Goal: Task Accomplishment & Management: Use online tool/utility

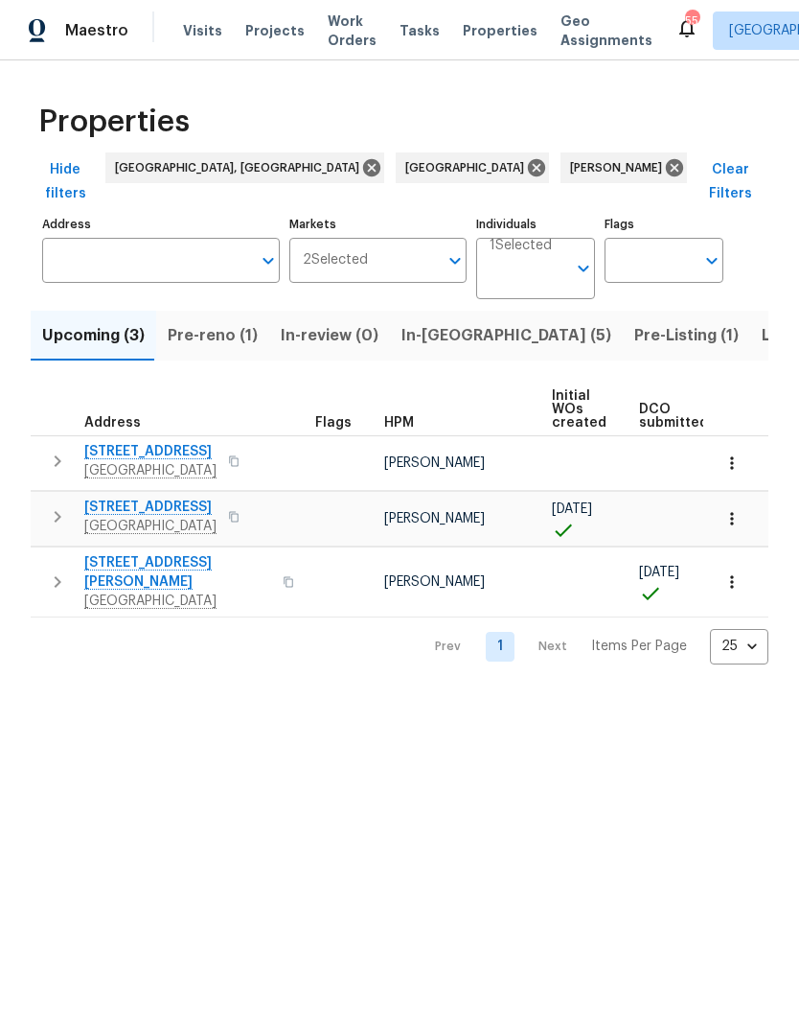
click at [762, 322] on span "Listed (36)" at bounding box center [803, 335] width 82 height 27
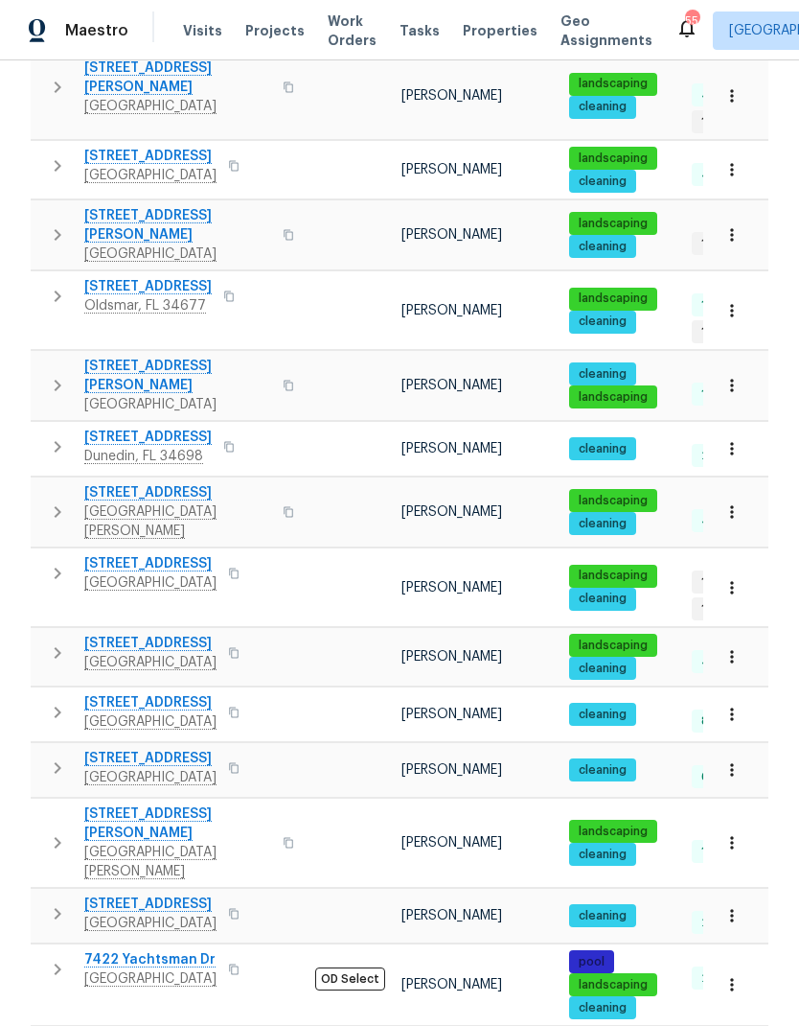
scroll to position [837, 0]
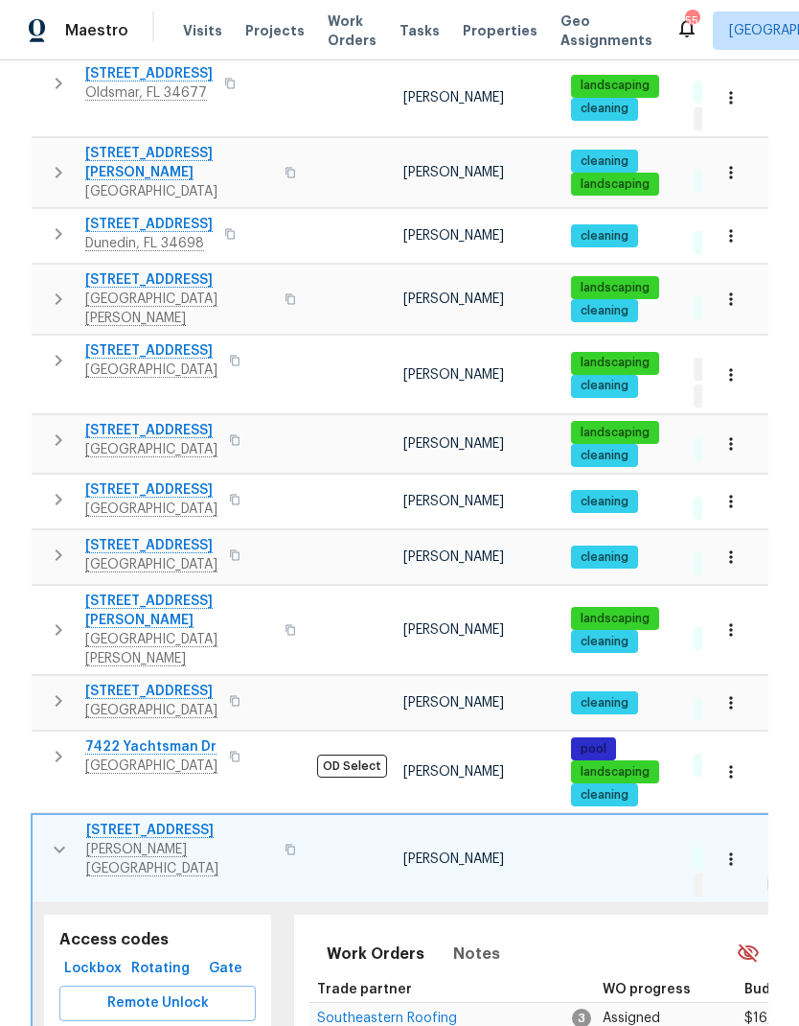
scroll to position [1046, 0]
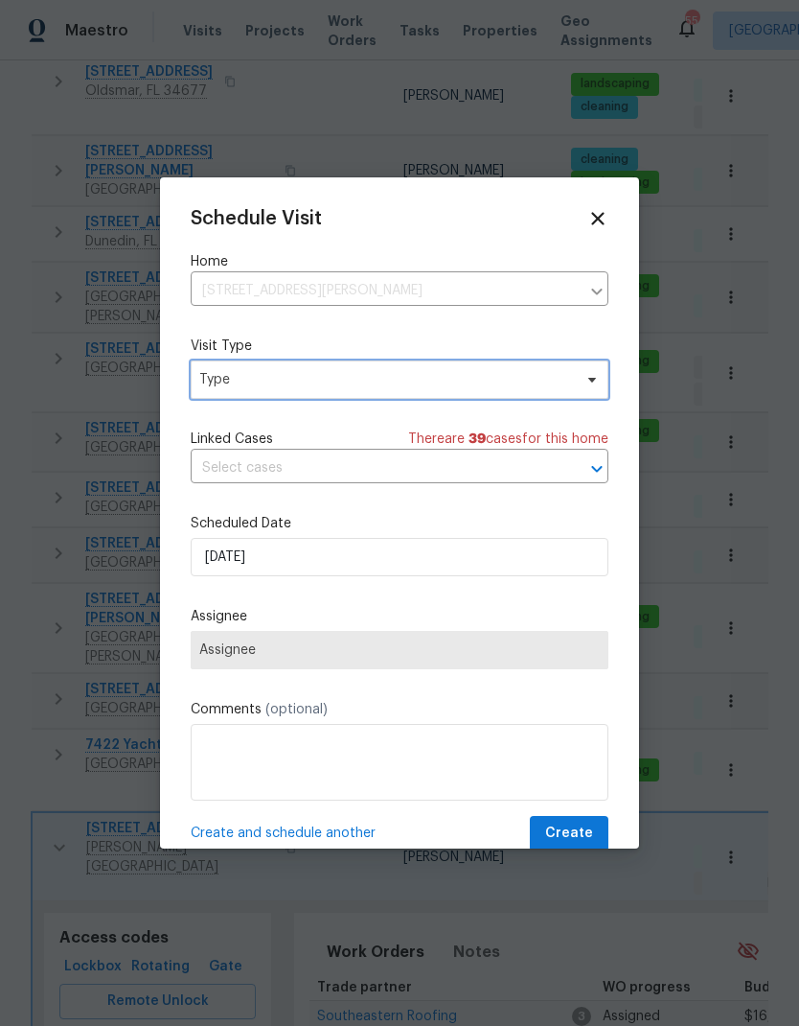
click at [211, 381] on span "Type" at bounding box center [385, 379] width 373 height 19
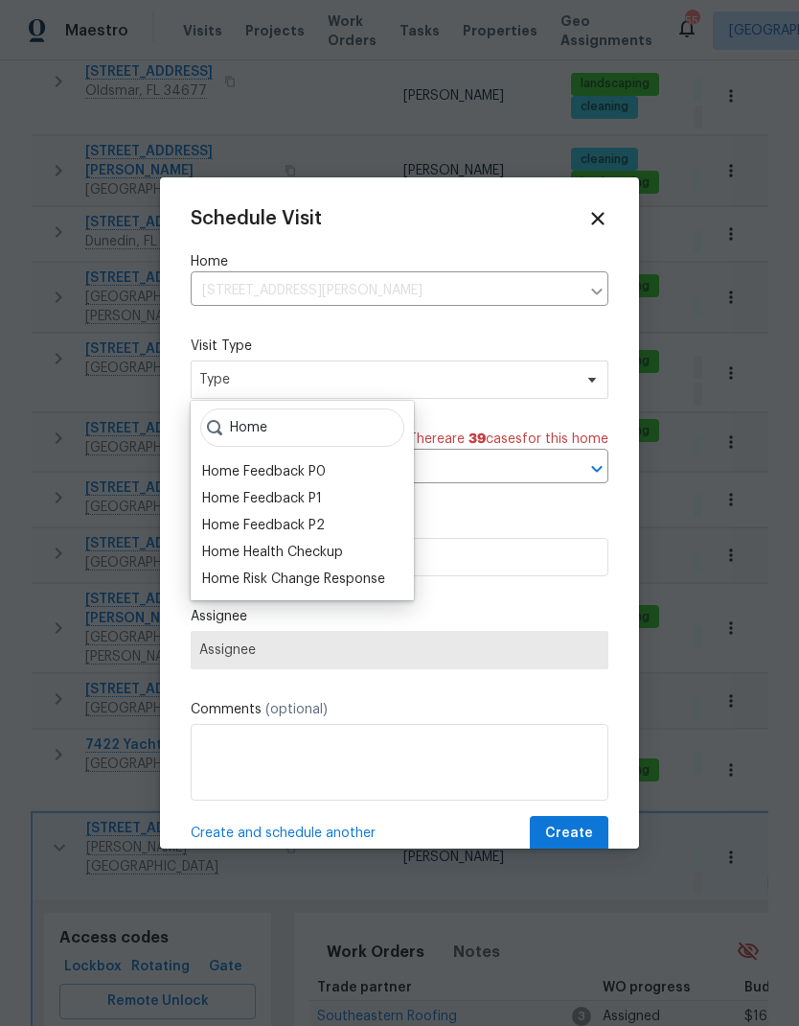
type input "Home"
click at [231, 549] on div "Home Health Checkup" at bounding box center [272, 551] width 141 height 19
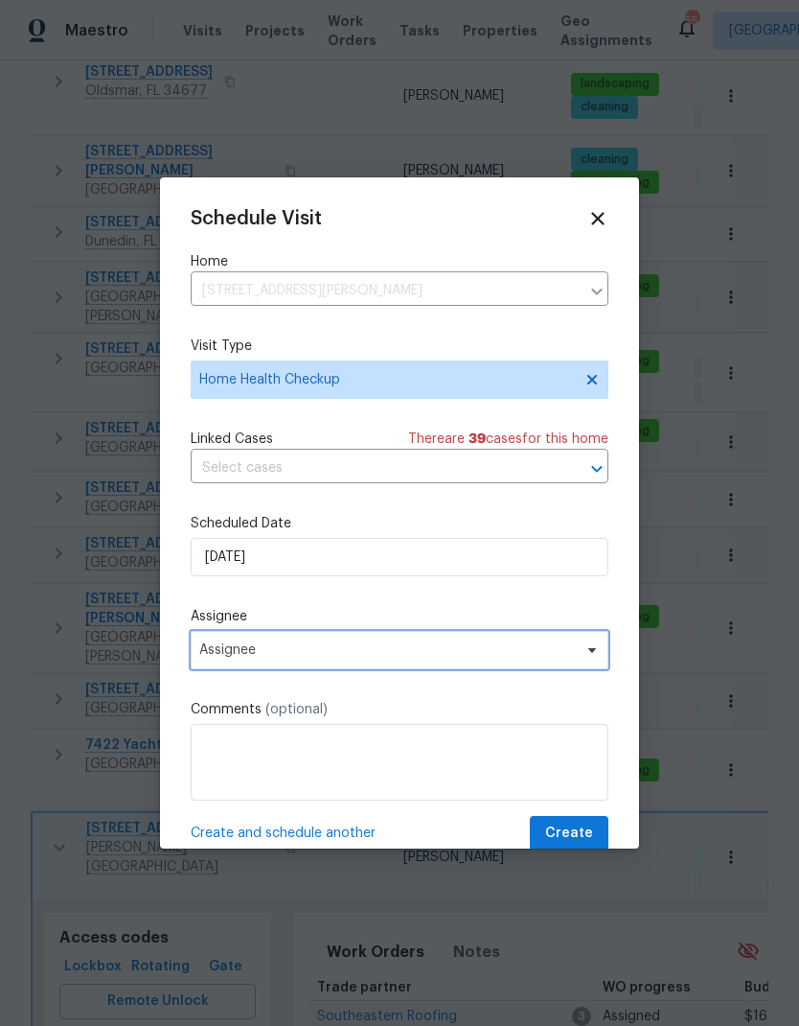
click at [207, 654] on span "Assignee" at bounding box center [387, 649] width 376 height 15
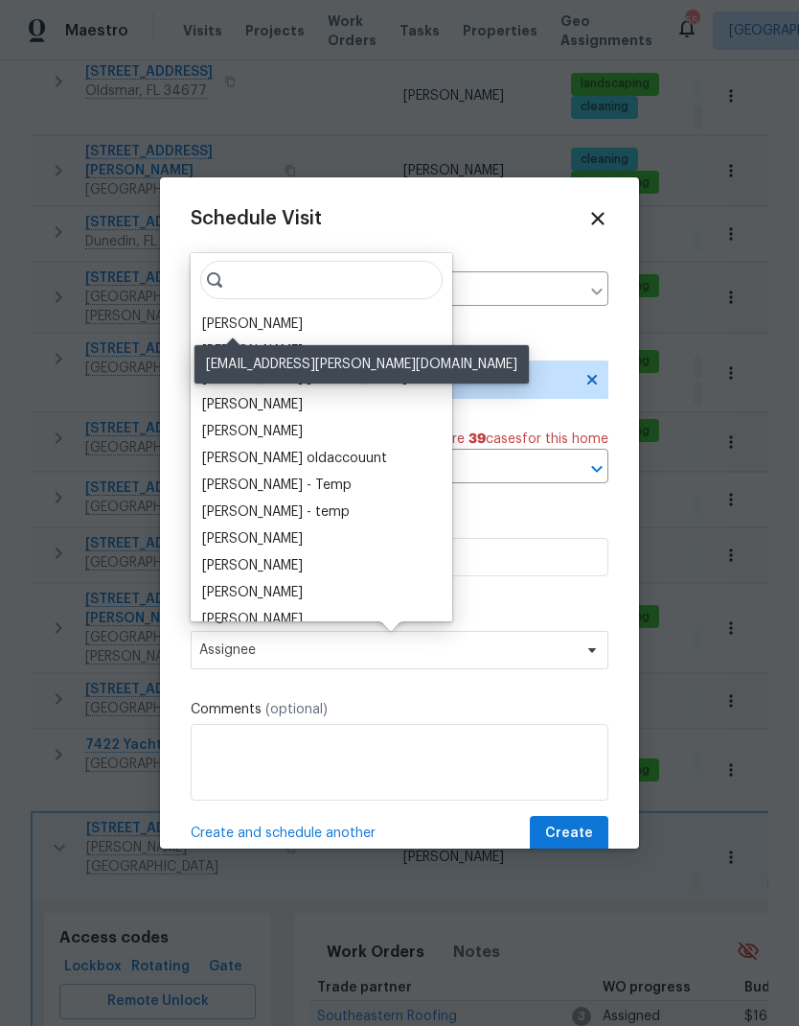
click at [214, 323] on div "[PERSON_NAME]" at bounding box center [252, 323] width 101 height 19
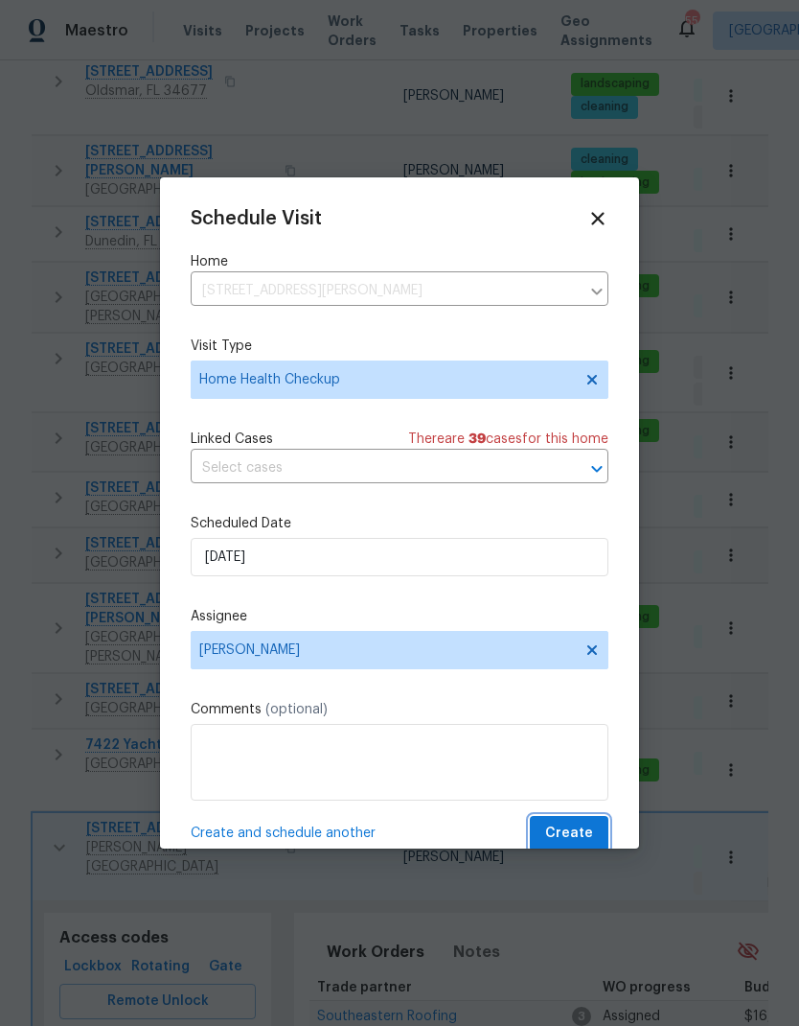
click at [565, 829] on span "Create" at bounding box center [569, 833] width 48 height 24
